Goal: Navigation & Orientation: Find specific page/section

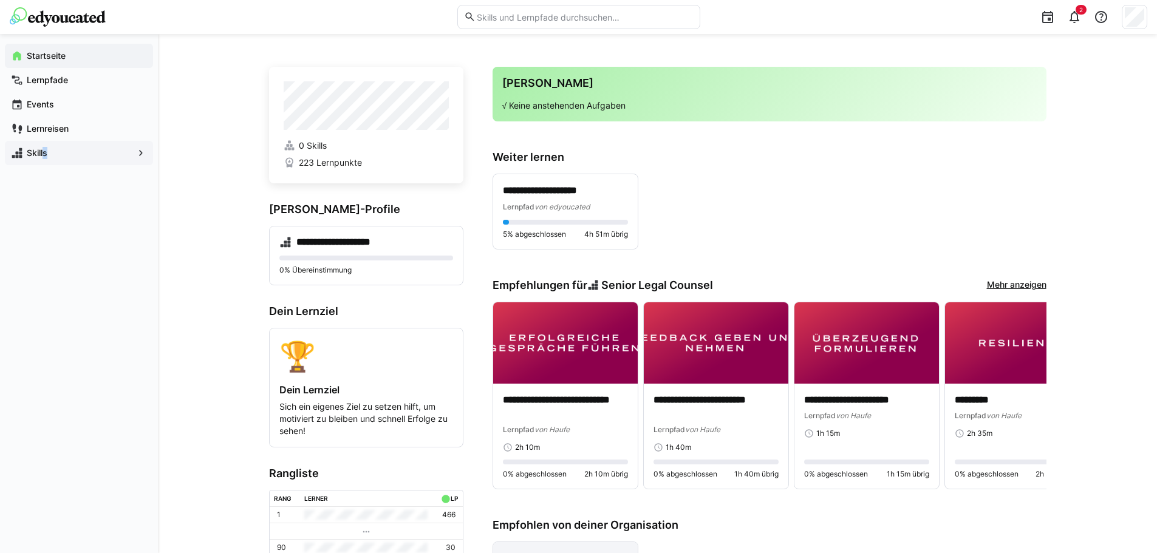
click at [0, 0] on app-navigation-label "Skills" at bounding box center [0, 0] width 0 height 0
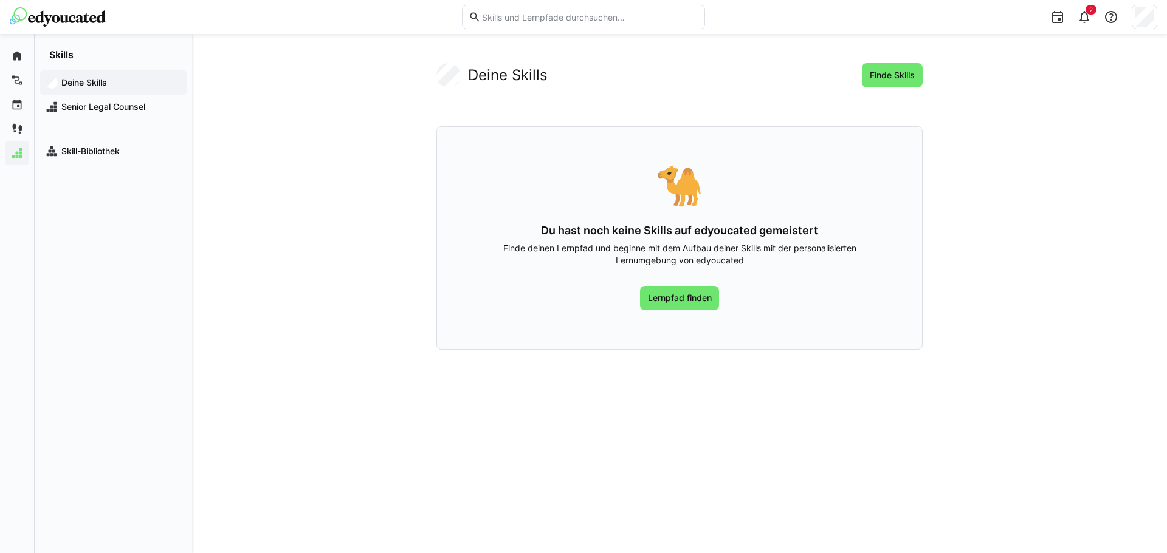
click at [0, 0] on app-navigation-label "Deine Skills" at bounding box center [0, 0] width 0 height 0
click at [114, 108] on span "Senior Legal Counsel" at bounding box center [121, 107] width 122 height 12
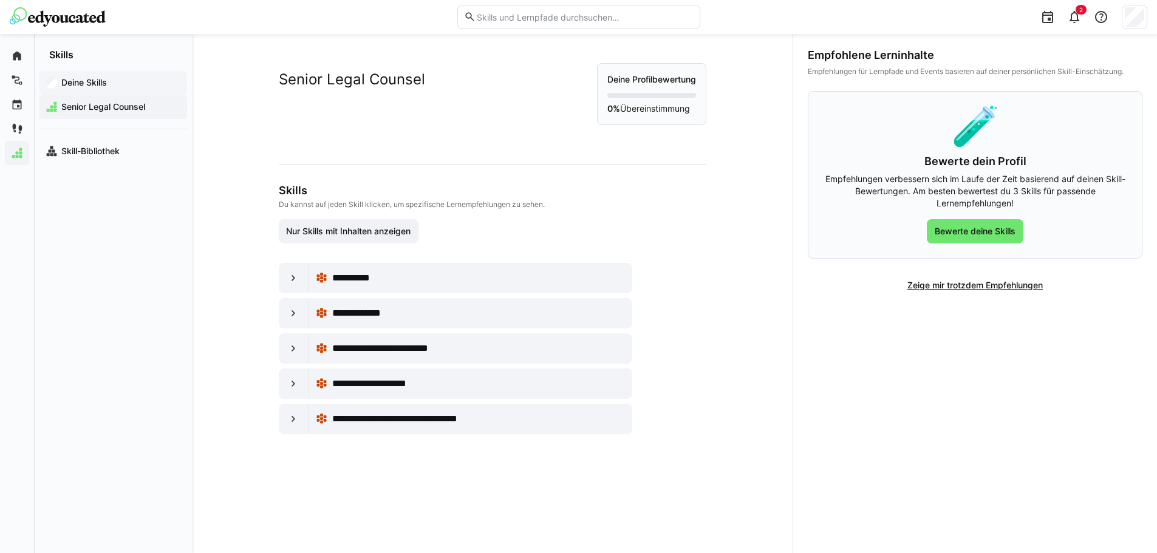
click at [111, 89] on div "Deine Skills" at bounding box center [113, 82] width 148 height 24
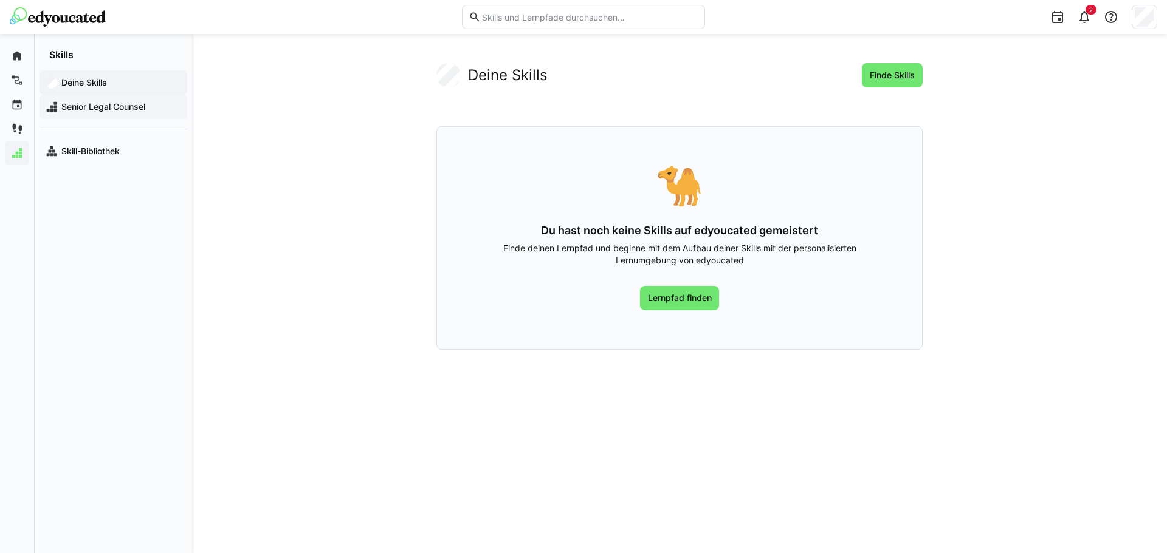
click at [91, 107] on span "Senior Legal Counsel" at bounding box center [121, 107] width 122 height 12
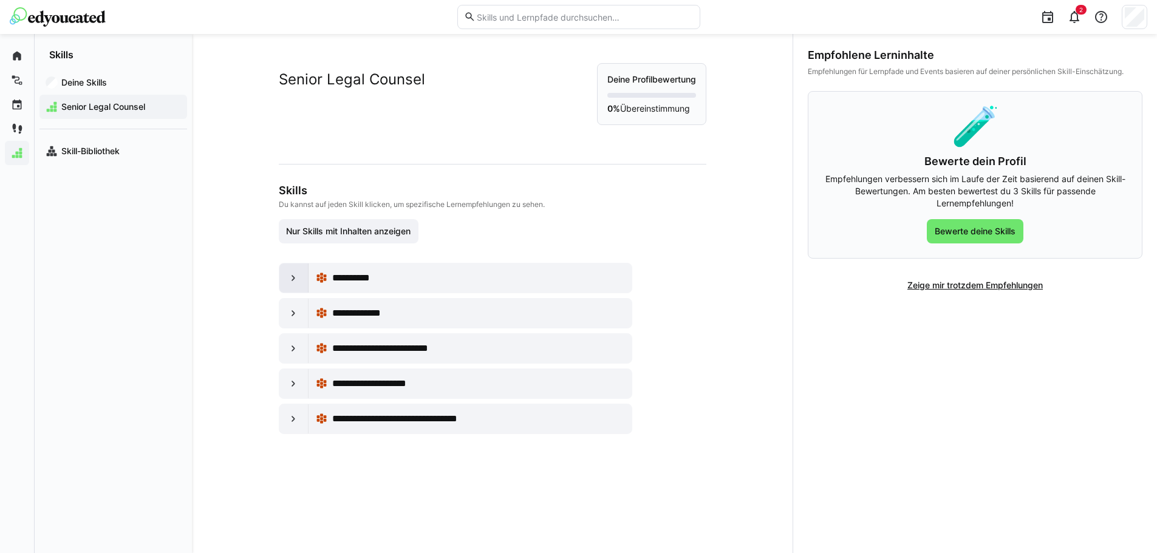
click at [290, 280] on eds-icon at bounding box center [293, 278] width 12 height 12
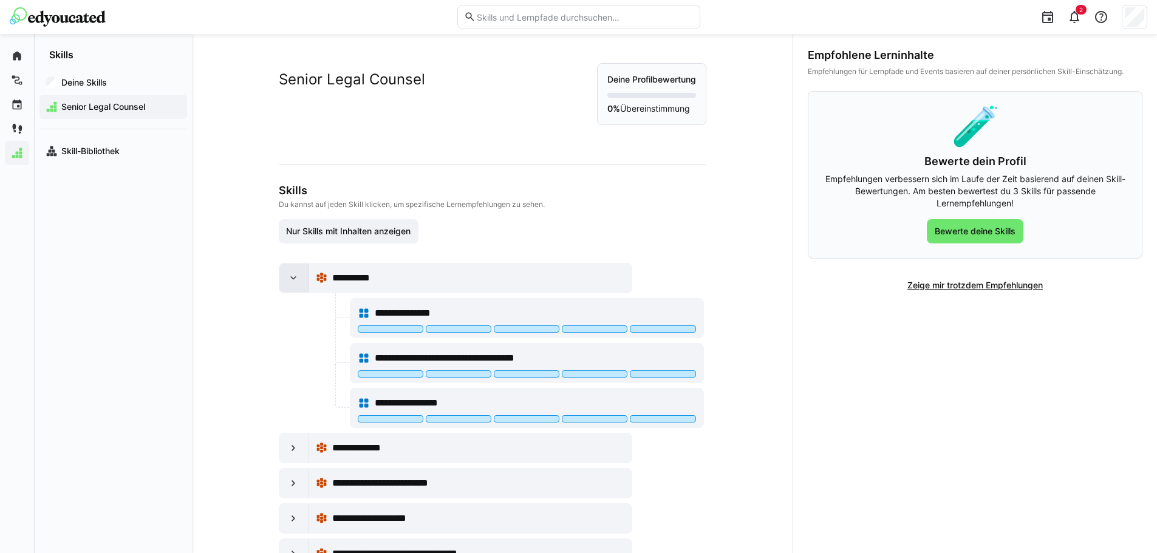
scroll to position [45, 0]
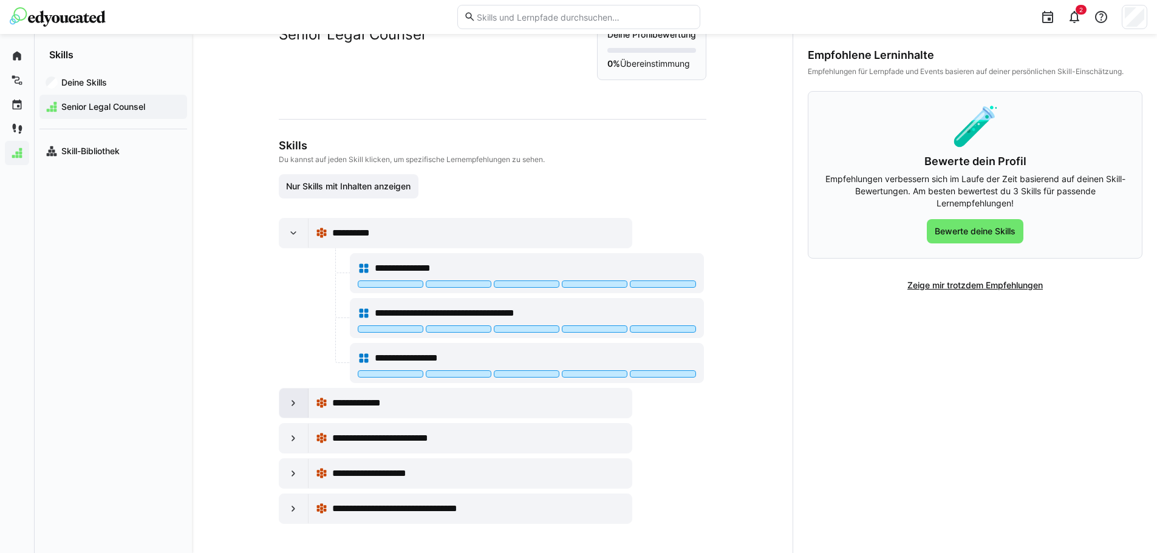
click at [288, 394] on div at bounding box center [293, 403] width 29 height 29
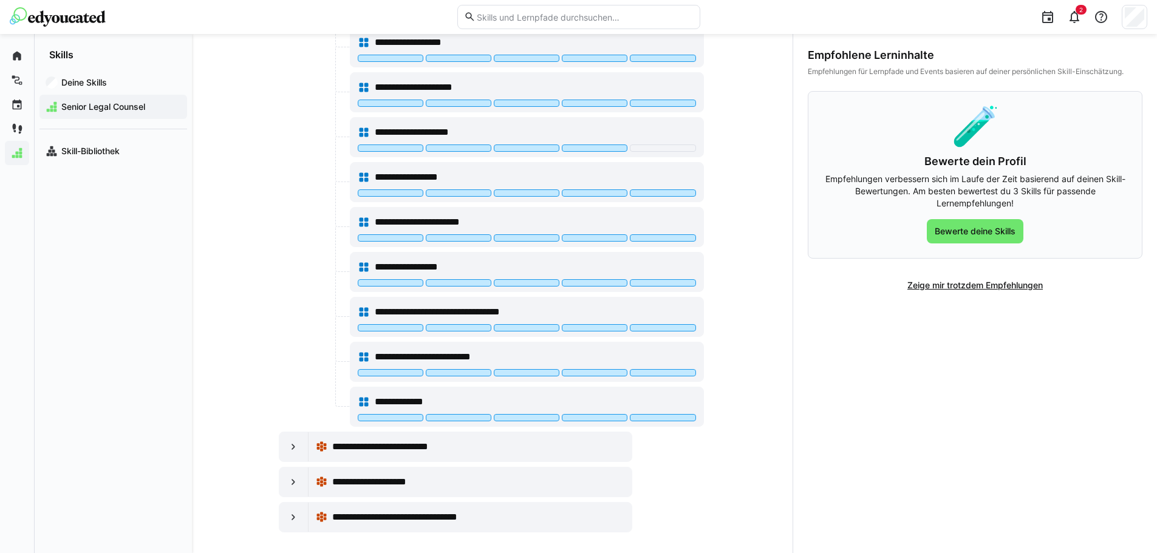
scroll to position [495, 0]
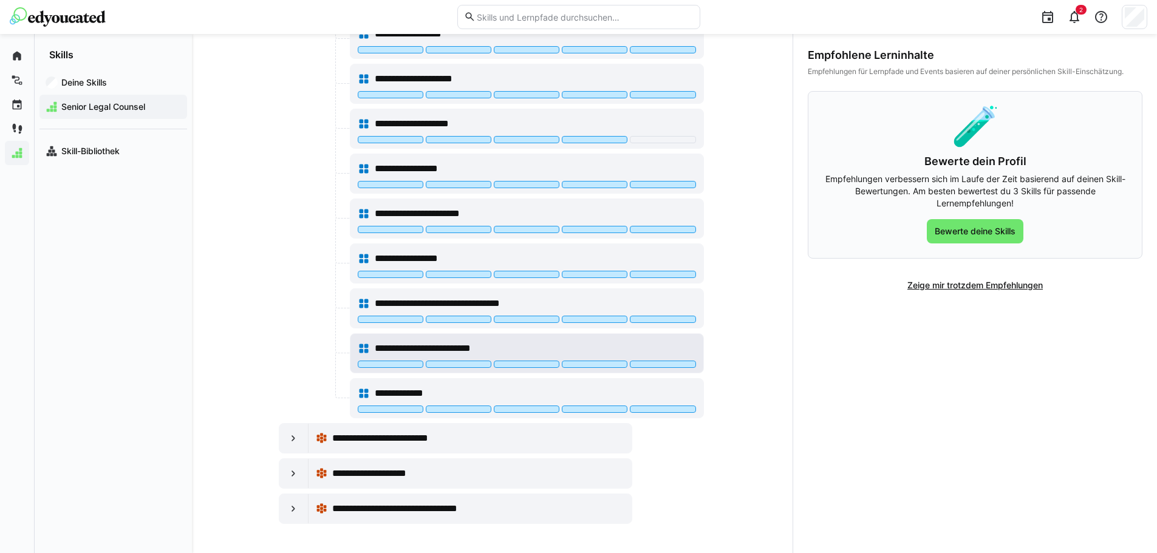
click at [385, 346] on span "**********" at bounding box center [438, 348] width 126 height 15
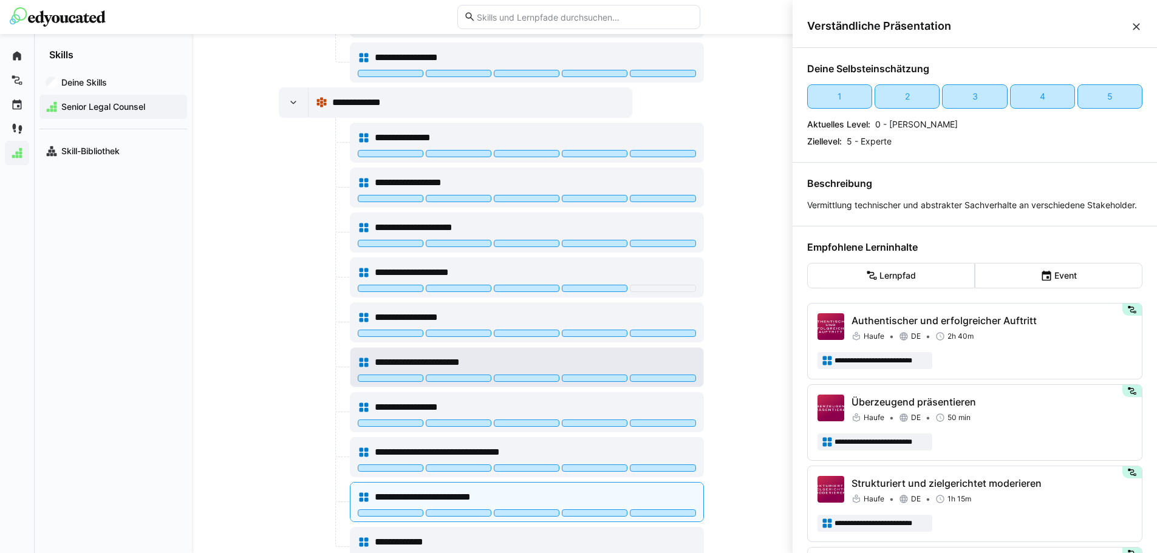
scroll to position [312, 0]
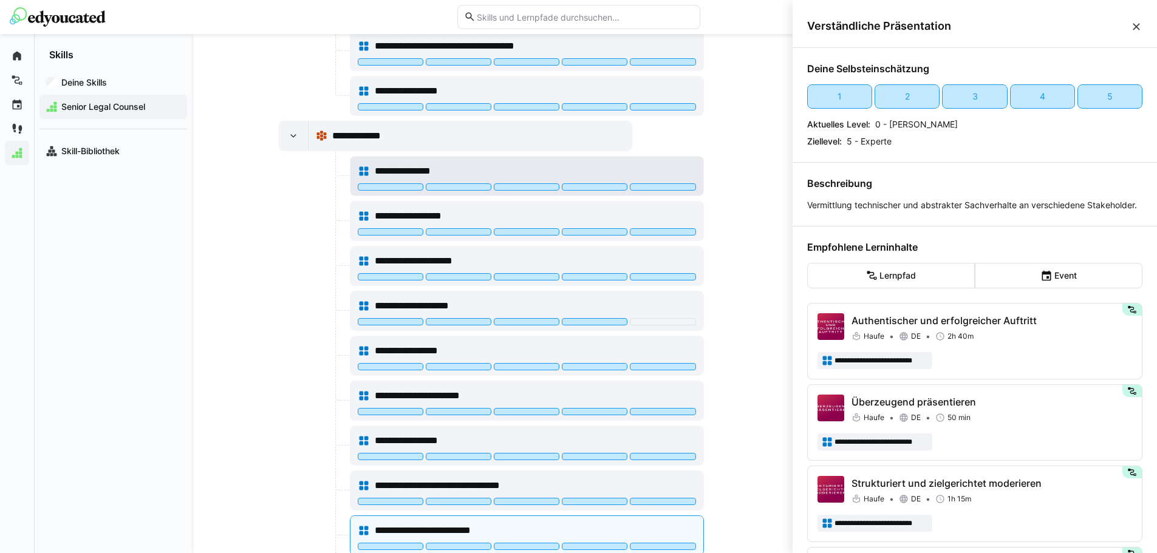
click at [397, 170] on span "**********" at bounding box center [413, 171] width 76 height 15
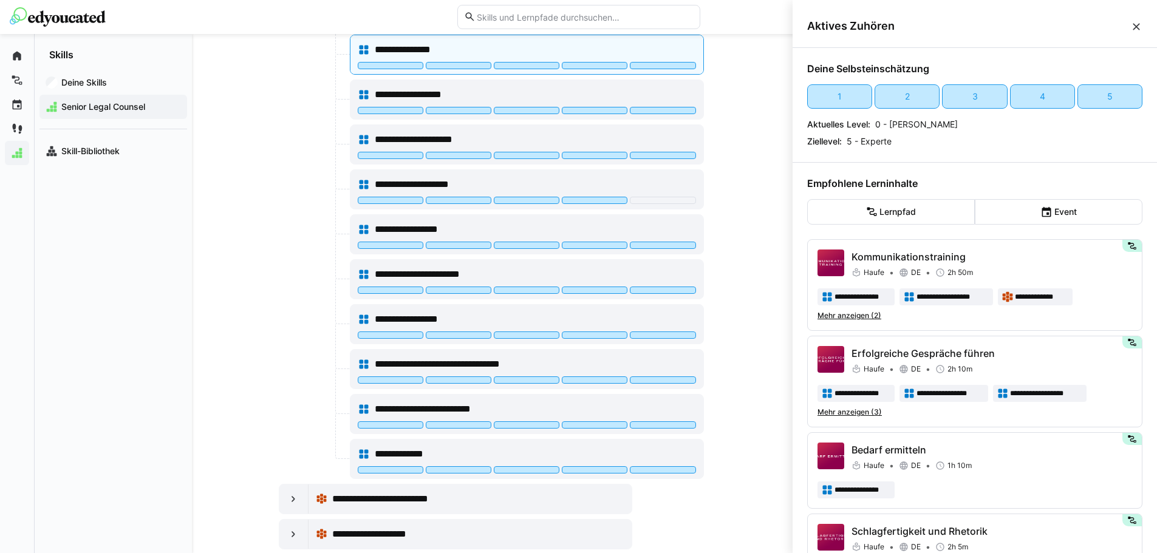
scroll to position [495, 0]
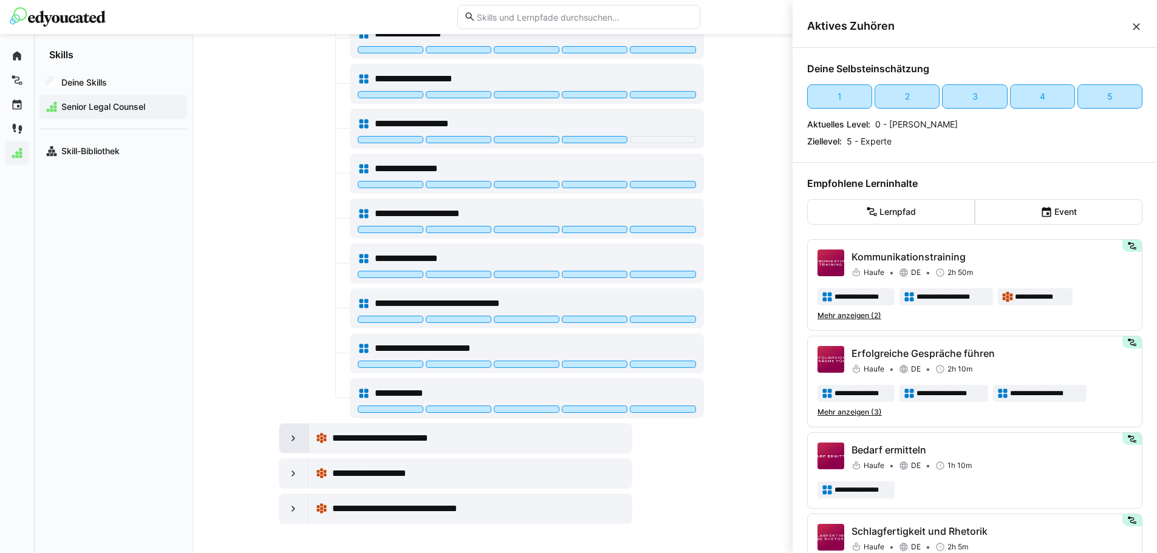
click at [283, 444] on div at bounding box center [293, 438] width 29 height 29
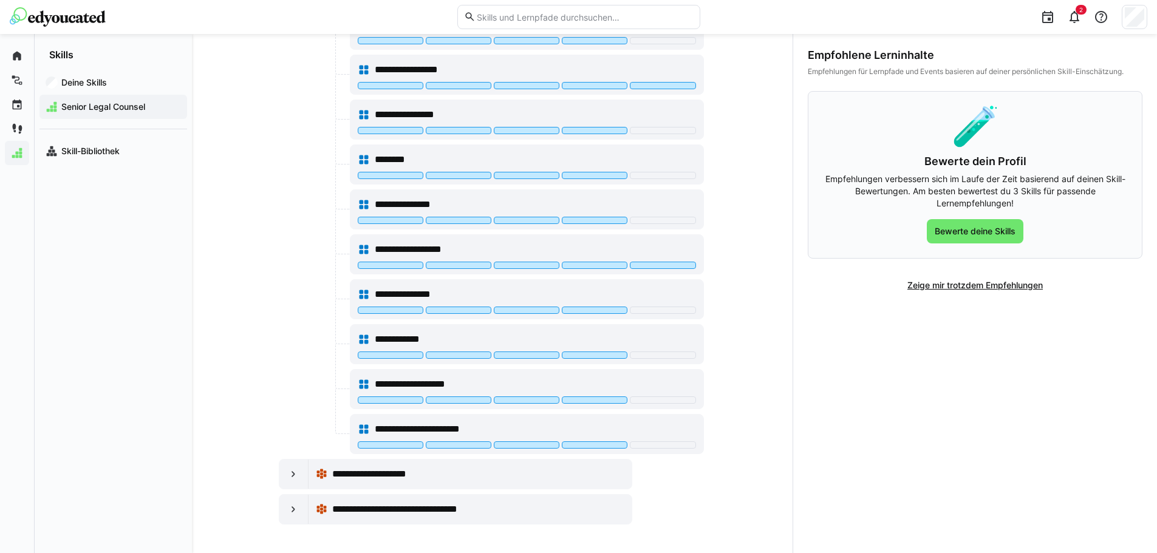
scroll to position [1304, 0]
click at [287, 467] on div at bounding box center [293, 473] width 29 height 29
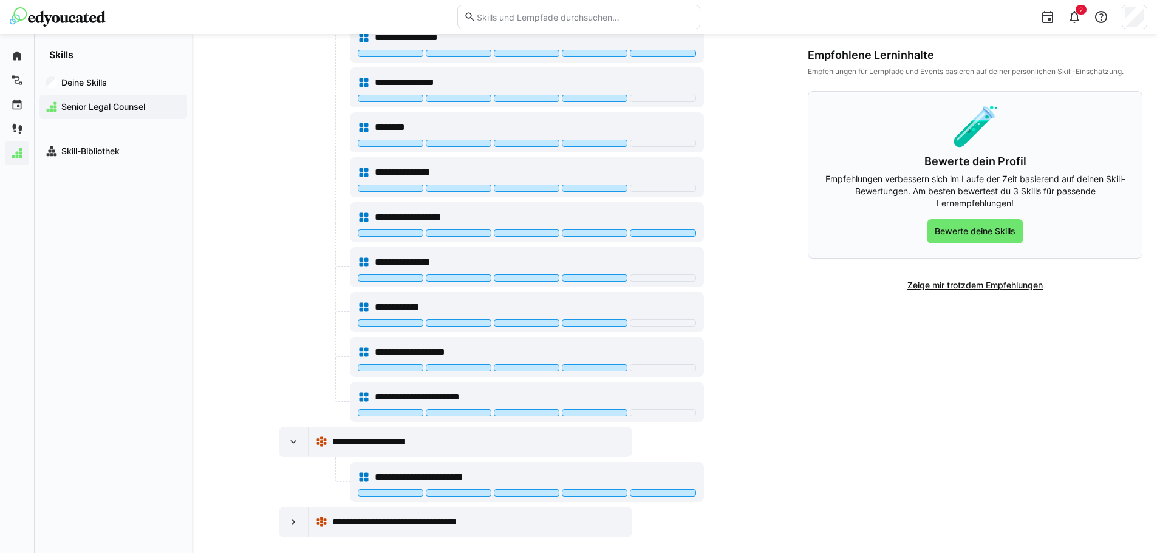
scroll to position [1349, 0]
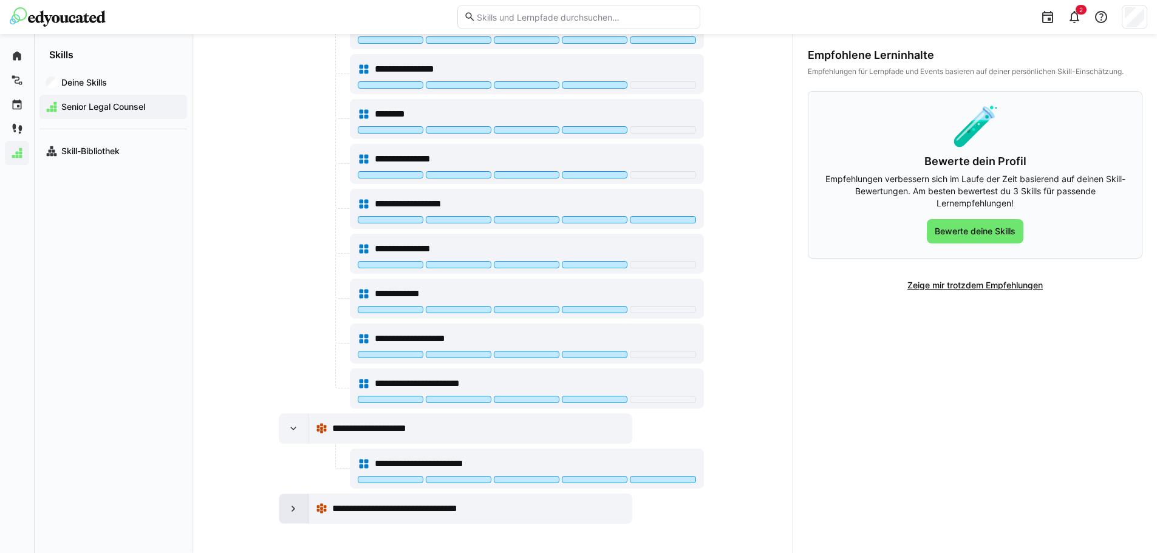
click at [290, 500] on div at bounding box center [293, 509] width 29 height 29
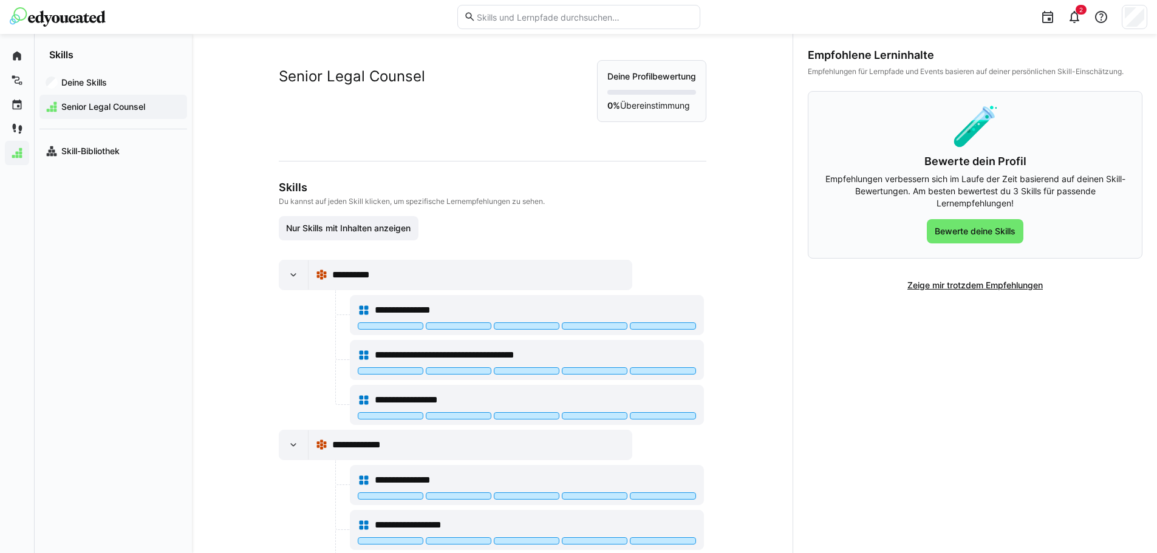
scroll to position [0, 0]
